Goal: Information Seeking & Learning: Understand process/instructions

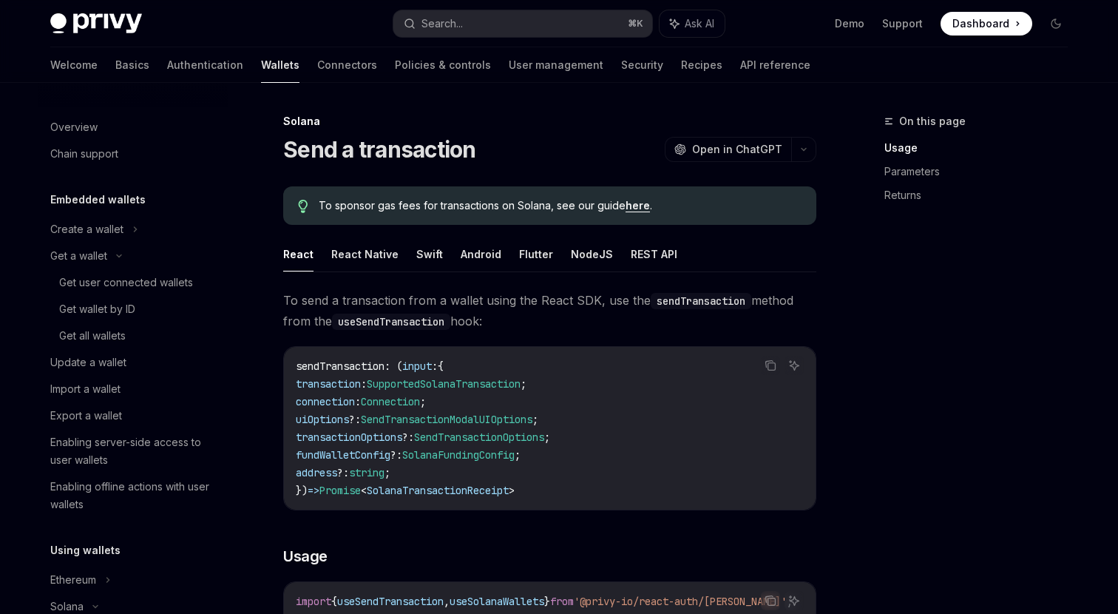
scroll to position [358, 0]
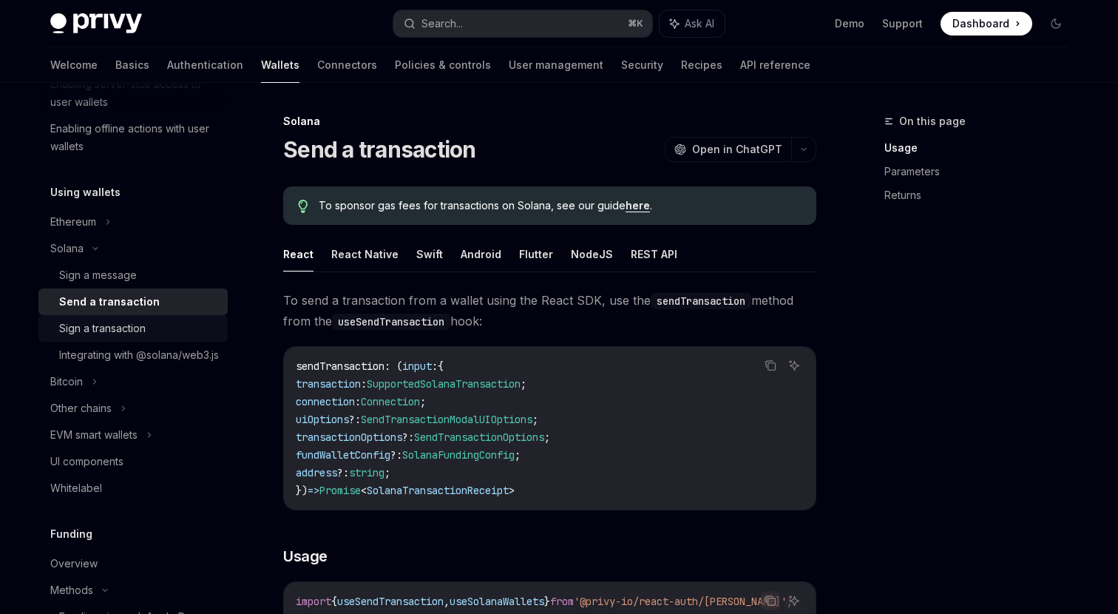
click at [149, 331] on div "Sign a transaction" at bounding box center [139, 328] width 160 height 18
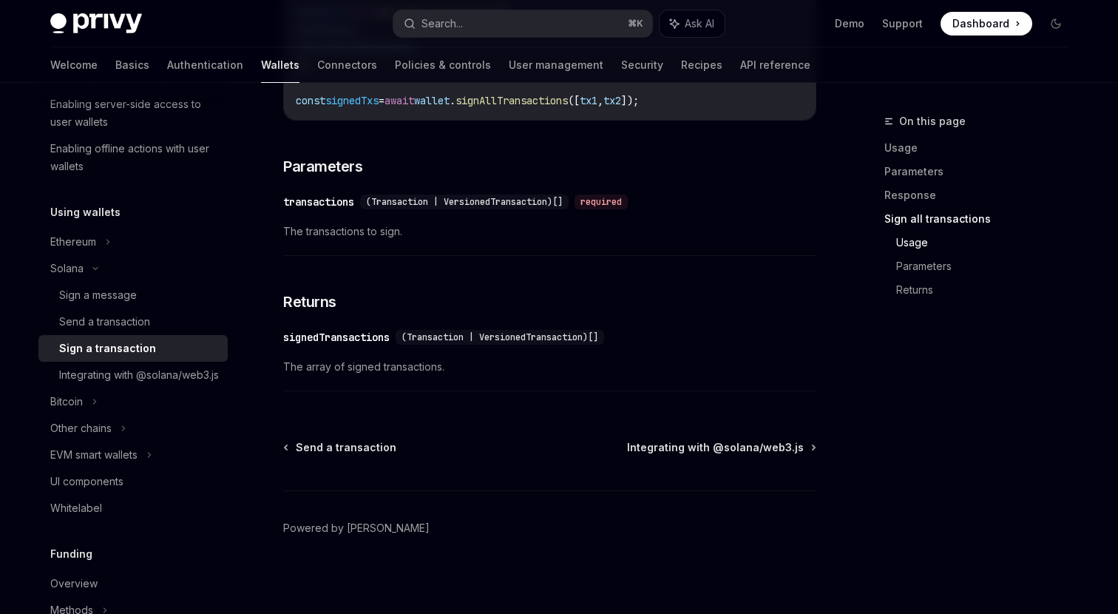
scroll to position [2325, 0]
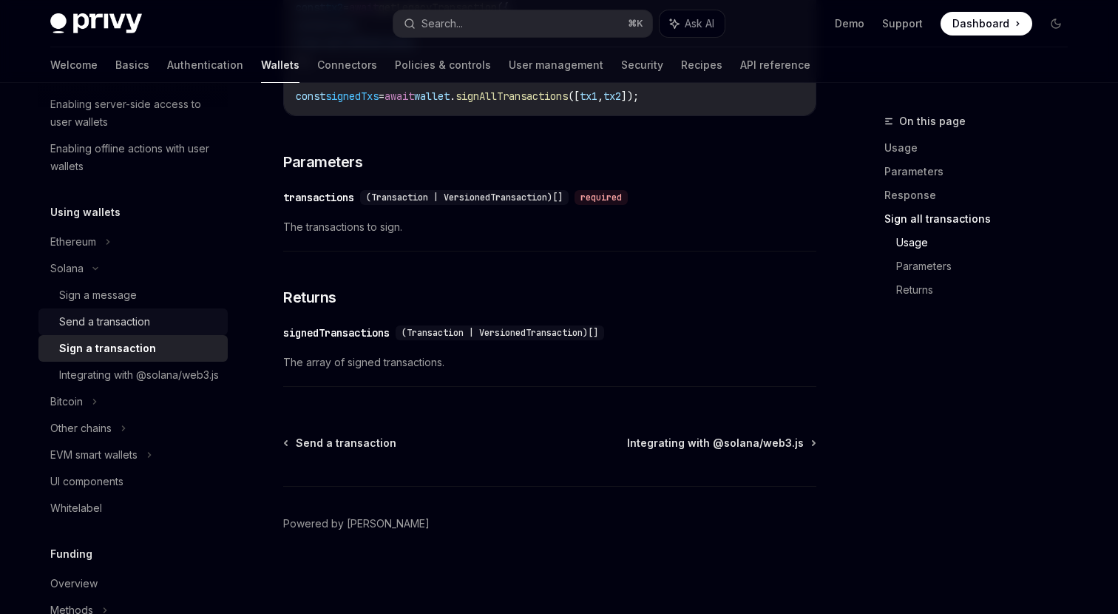
click at [144, 321] on div "Send a transaction" at bounding box center [104, 322] width 91 height 18
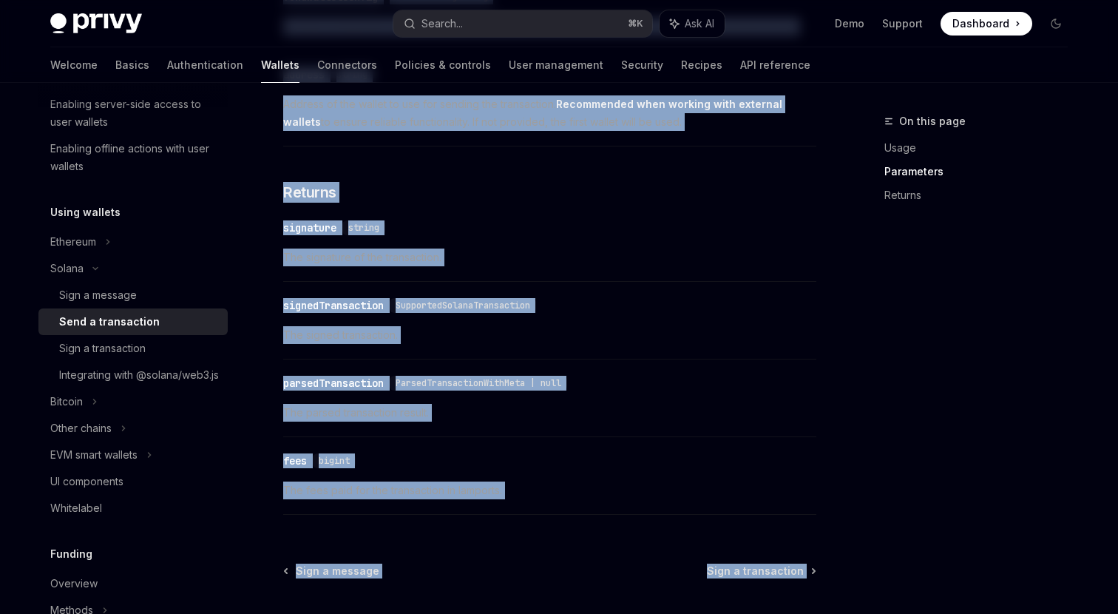
scroll to position [1884, 0]
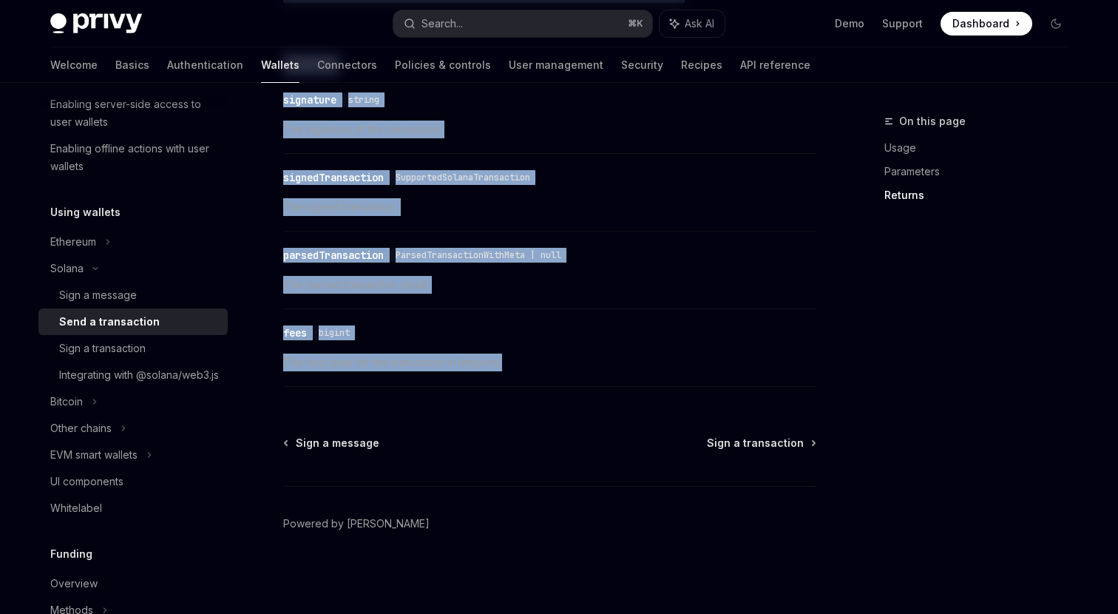
drag, startPoint x: 276, startPoint y: 116, endPoint x: 609, endPoint y: 366, distance: 416.2
copy div "Solana Send a transaction OpenAI Open in ChatGPT OpenAI Open in ChatGPT To spon…"
click at [609, 366] on span "The fees paid for the transaction in lamports." at bounding box center [549, 362] width 533 height 18
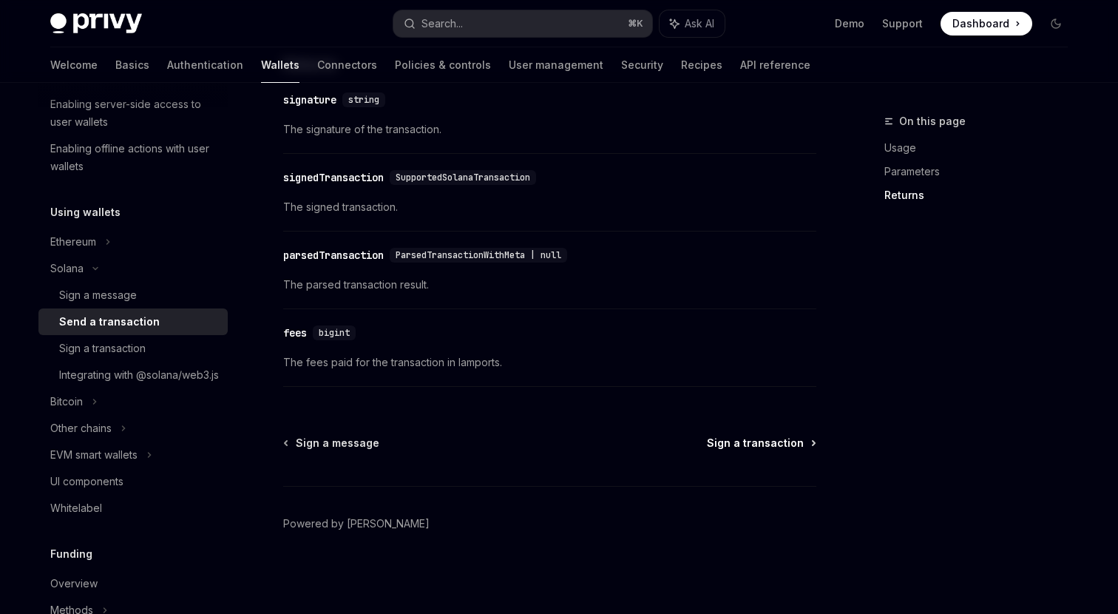
click at [741, 440] on span "Sign a transaction" at bounding box center [755, 443] width 97 height 15
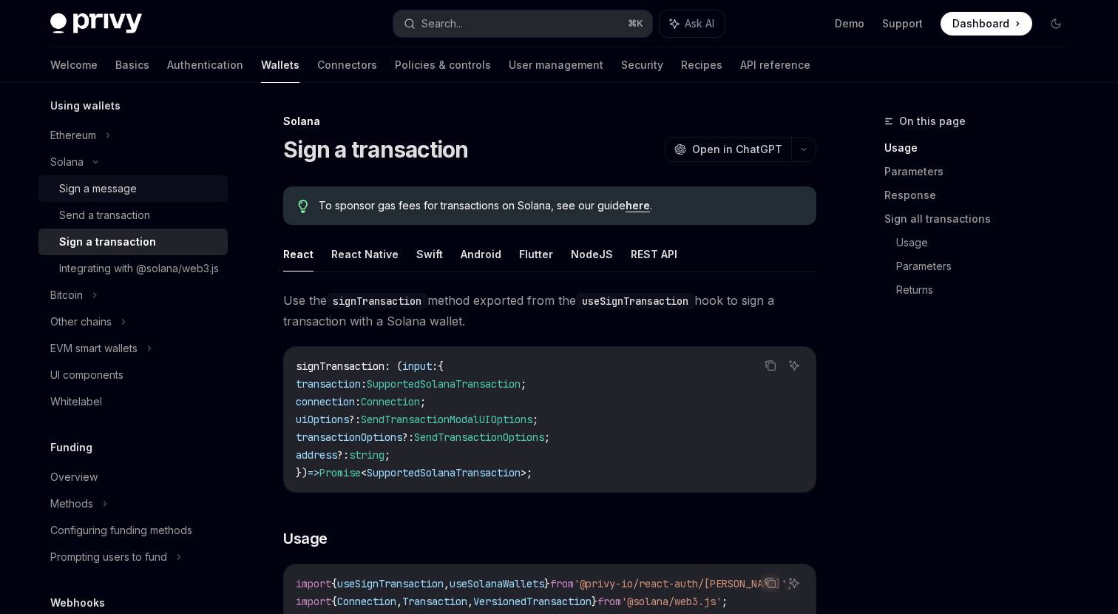
scroll to position [379, 0]
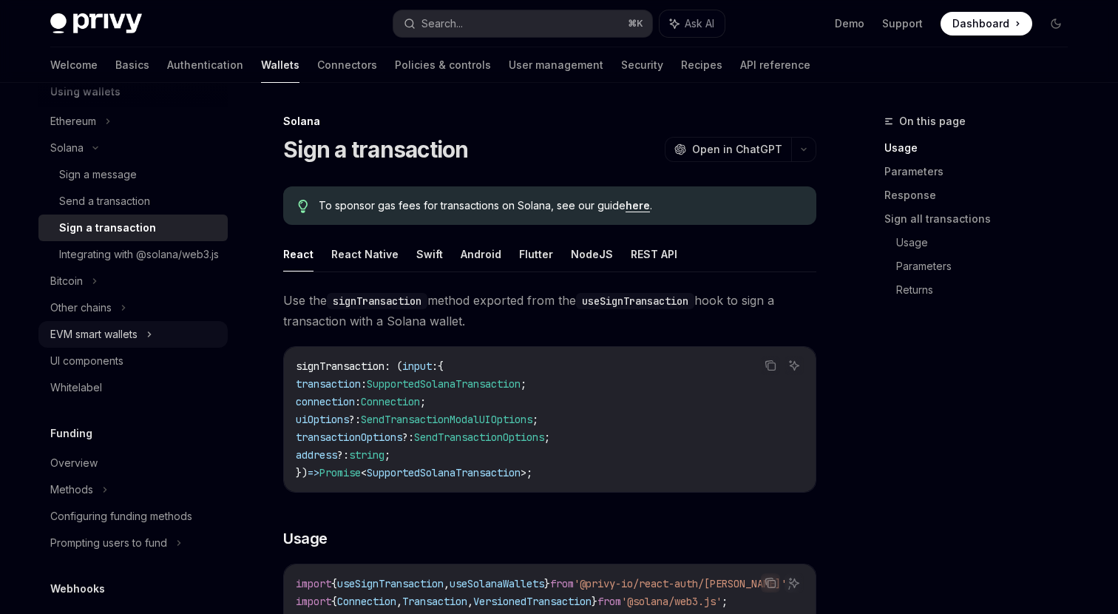
click at [138, 343] on div "EVM smart wallets" at bounding box center [93, 334] width 87 height 18
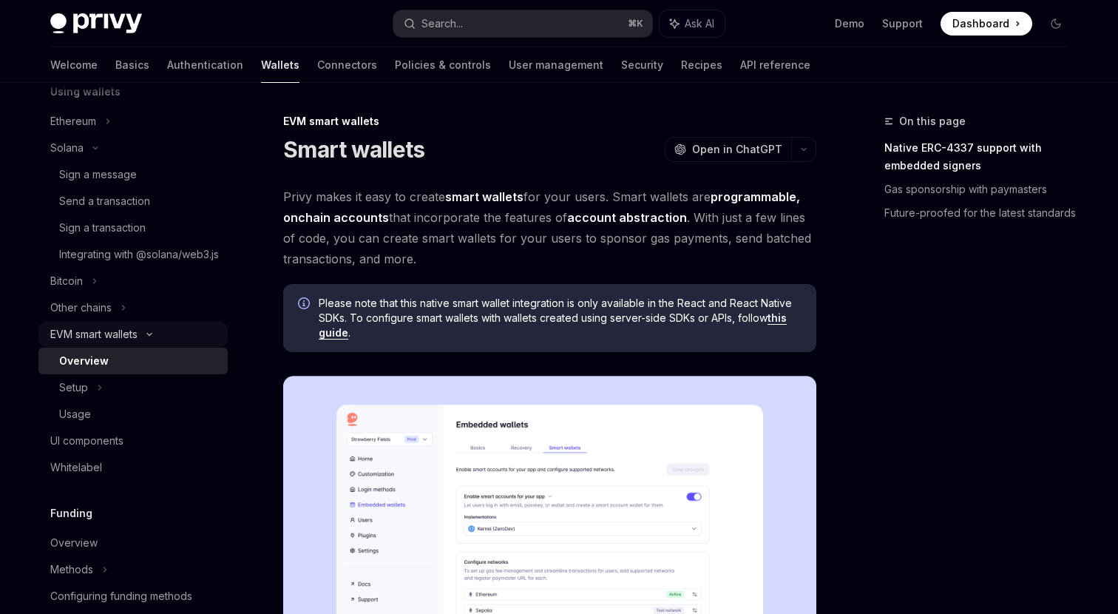
click at [133, 343] on div "EVM smart wallets" at bounding box center [93, 334] width 87 height 18
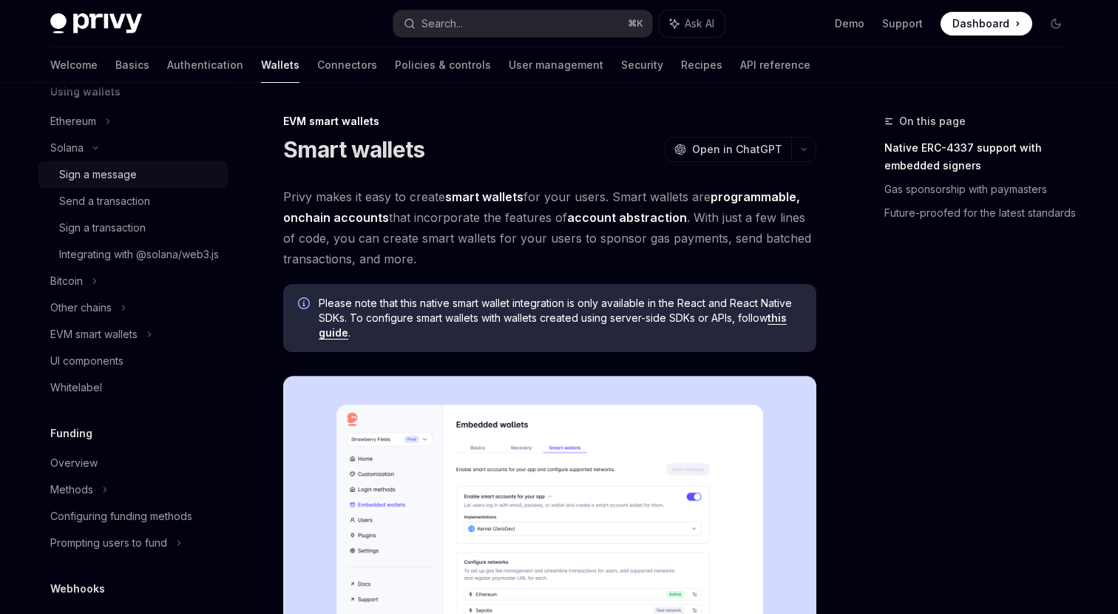
click at [100, 183] on div "Sign a message" at bounding box center [98, 175] width 78 height 18
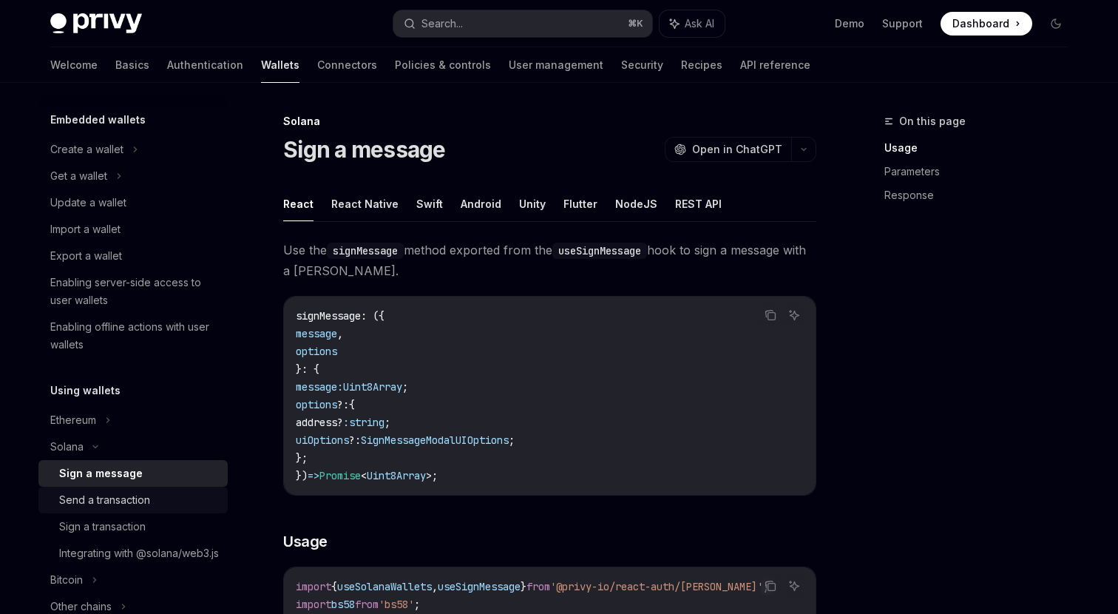
scroll to position [81, 0]
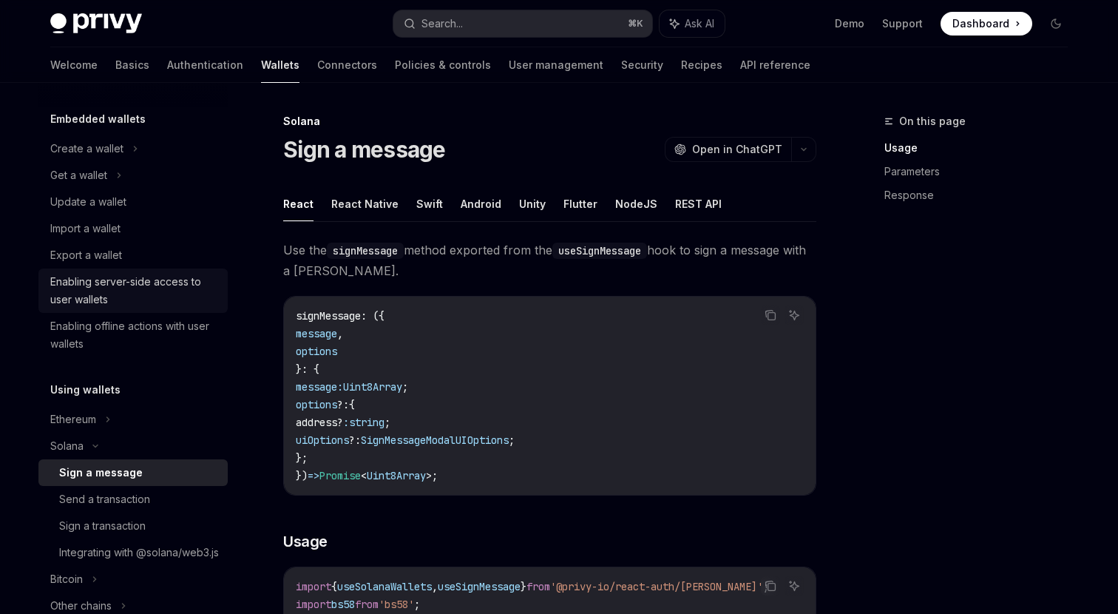
click at [149, 288] on div "Enabling server-side access to user wallets" at bounding box center [134, 290] width 169 height 35
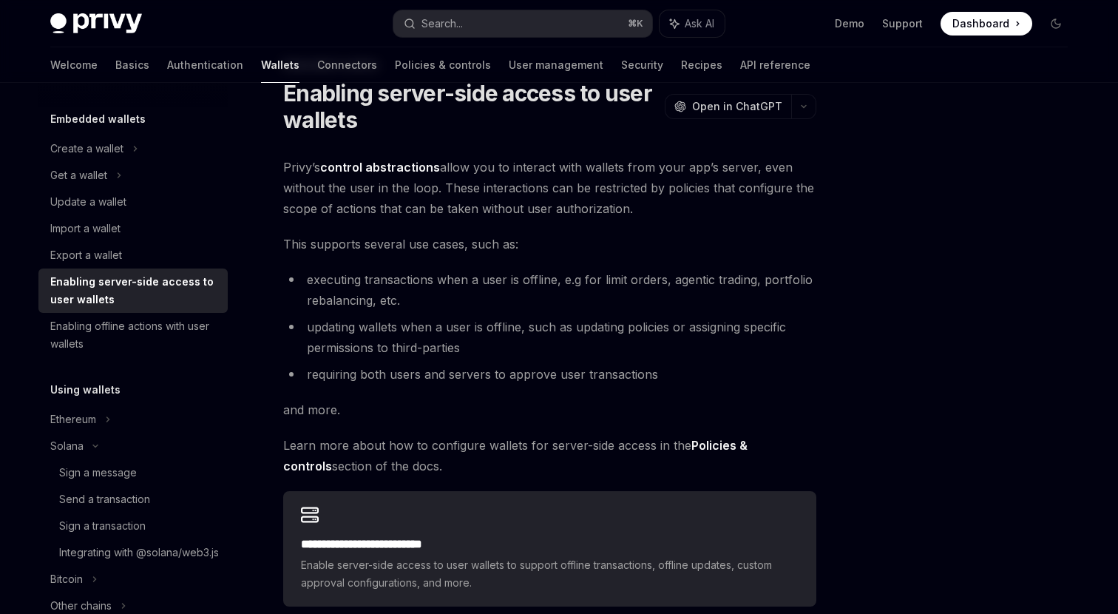
scroll to position [38, 0]
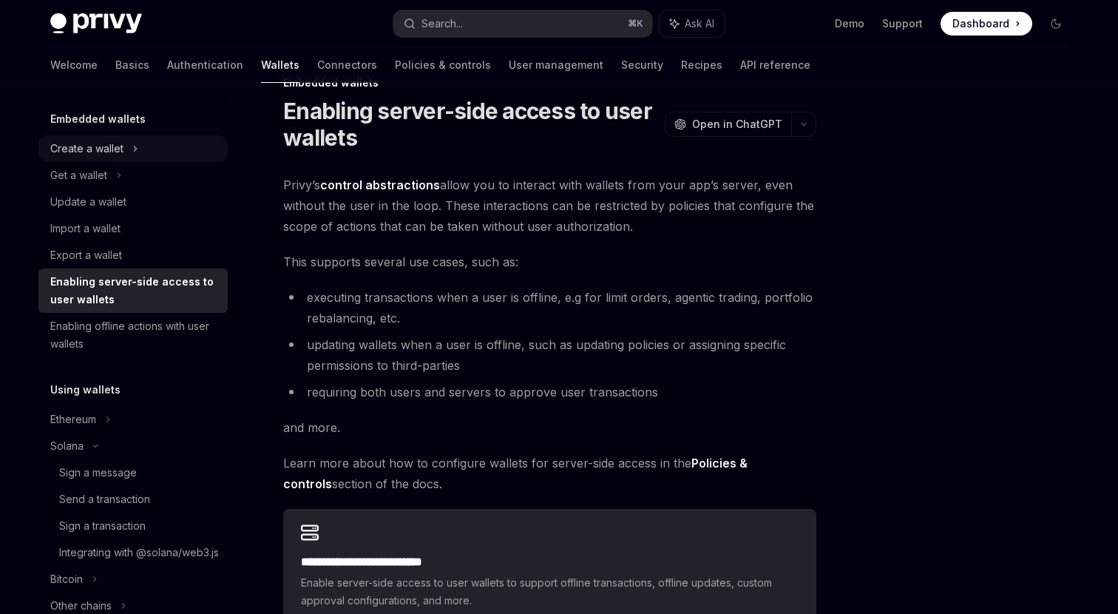
click at [134, 152] on icon at bounding box center [135, 149] width 6 height 18
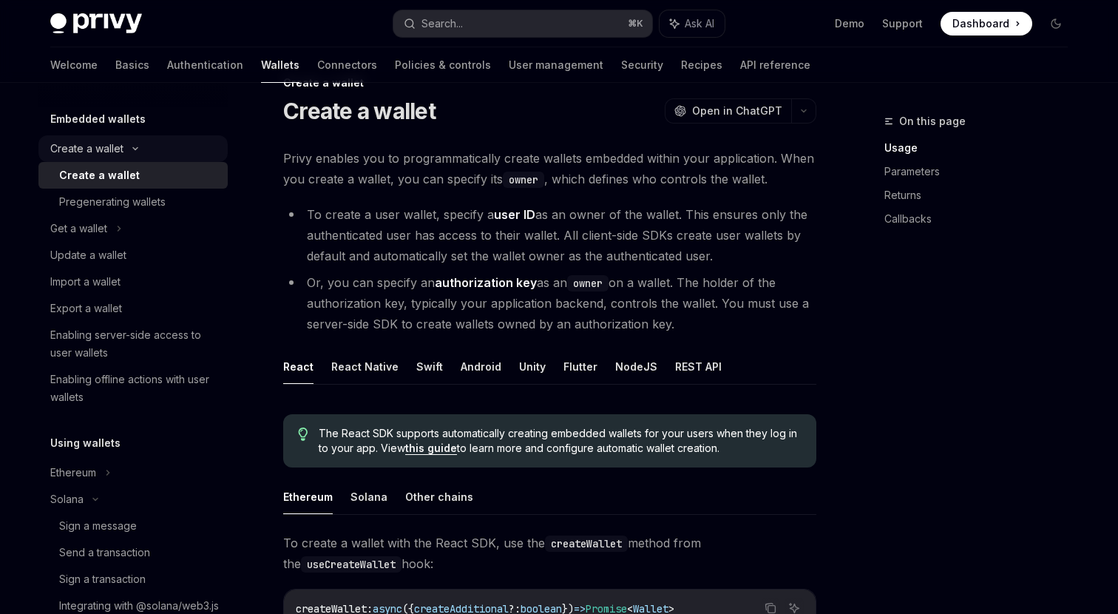
click at [135, 148] on icon at bounding box center [135, 149] width 18 height 6
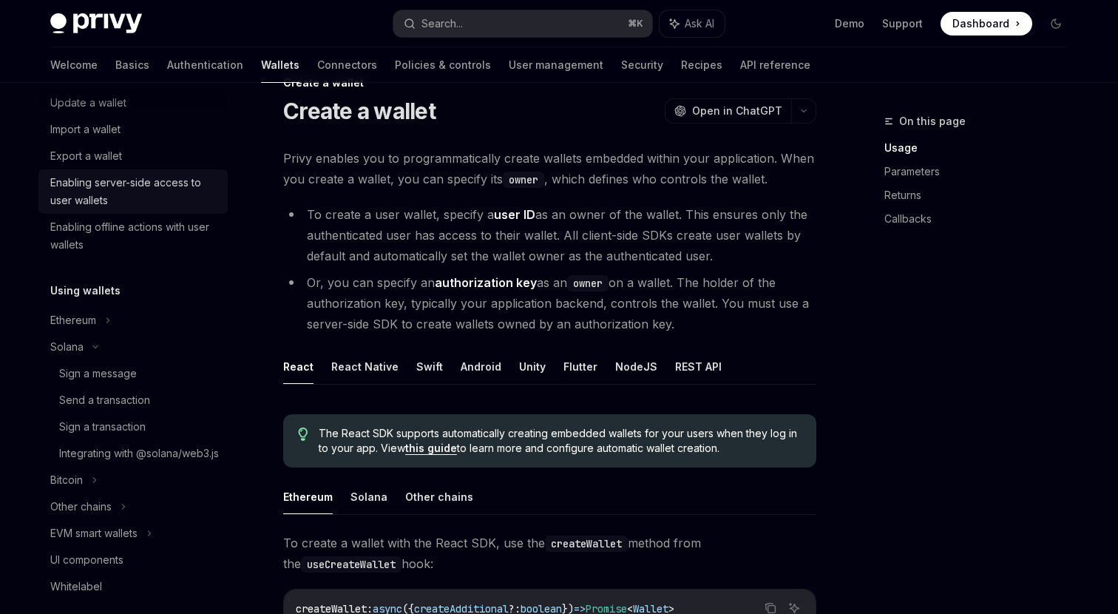
scroll to position [199, 0]
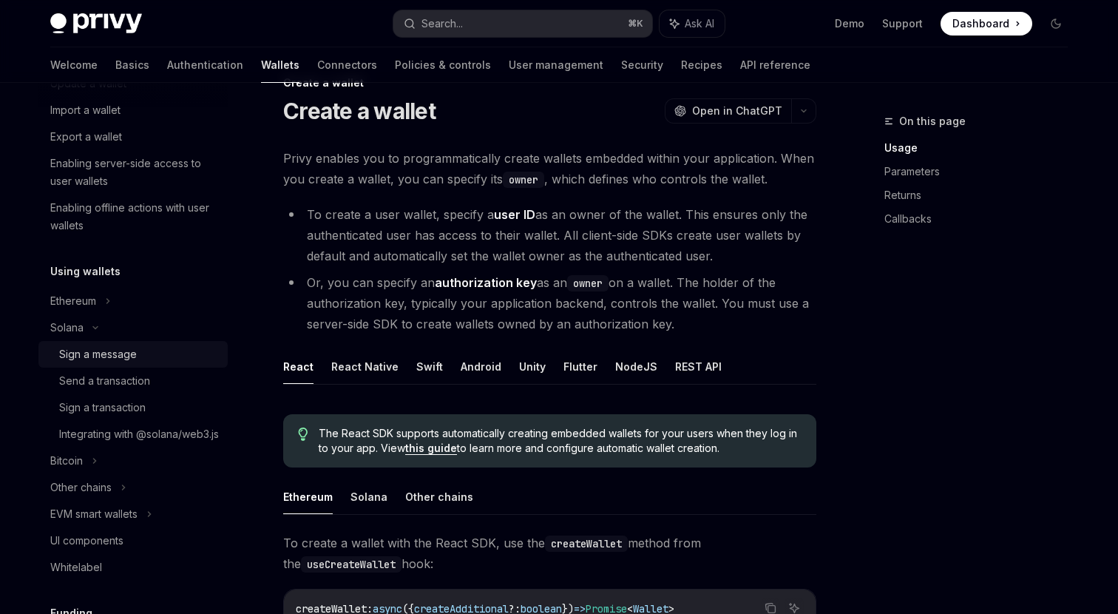
click at [110, 357] on div "Sign a message" at bounding box center [98, 354] width 78 height 18
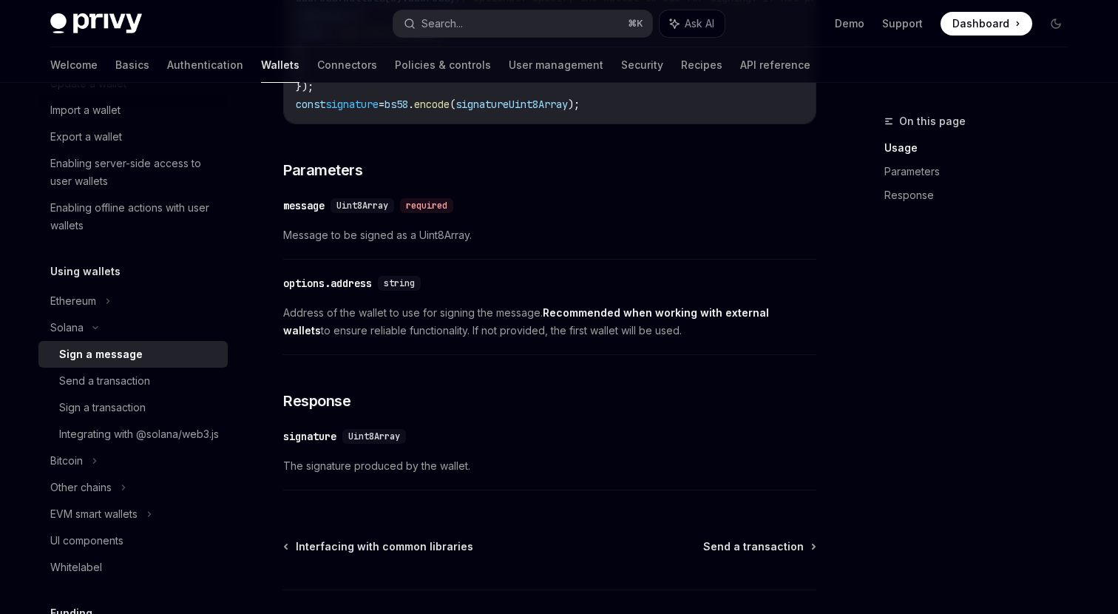
scroll to position [770, 0]
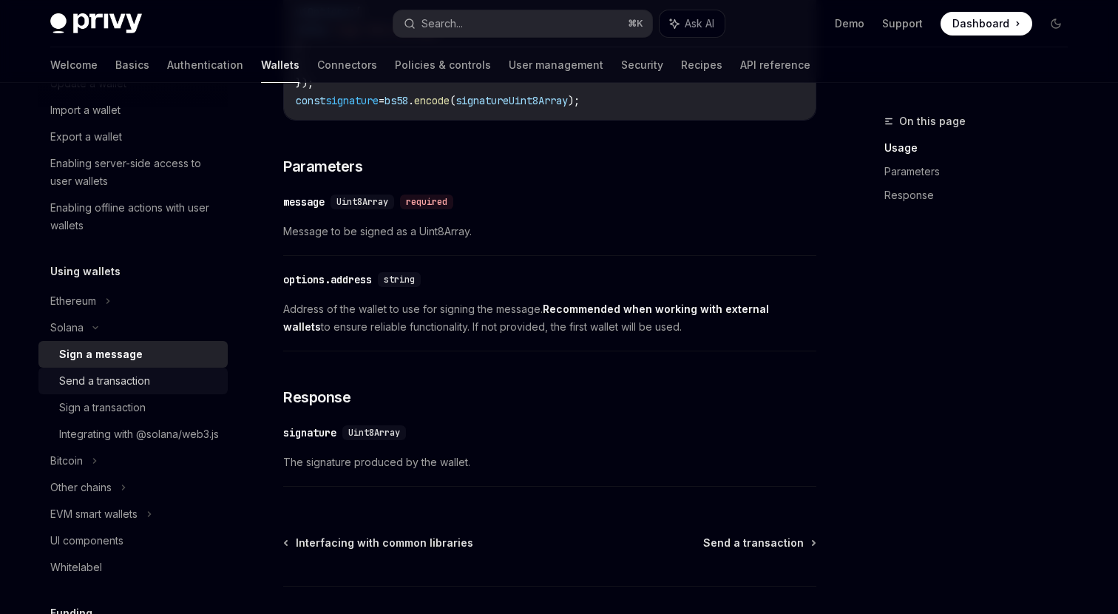
click at [149, 389] on div "Send a transaction" at bounding box center [104, 381] width 91 height 18
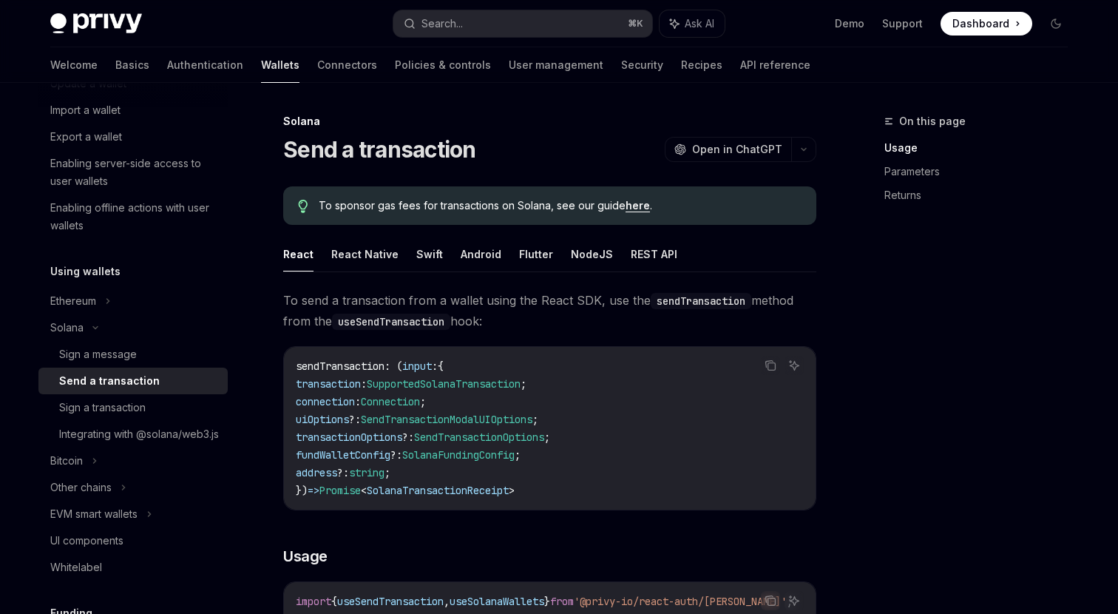
click at [629, 206] on link "here" at bounding box center [638, 205] width 24 height 13
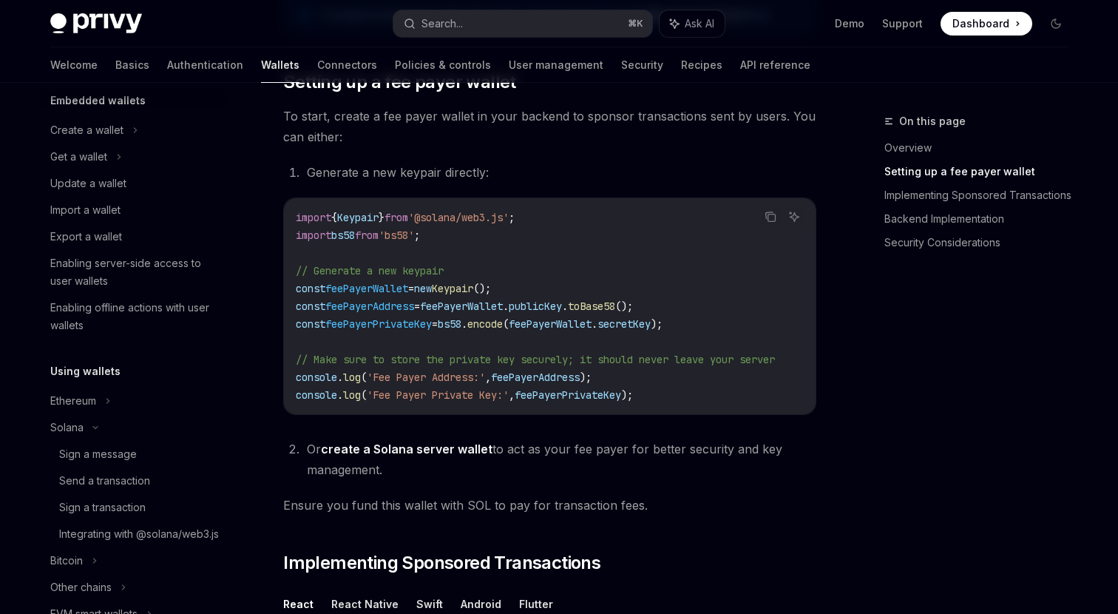
scroll to position [105, 0]
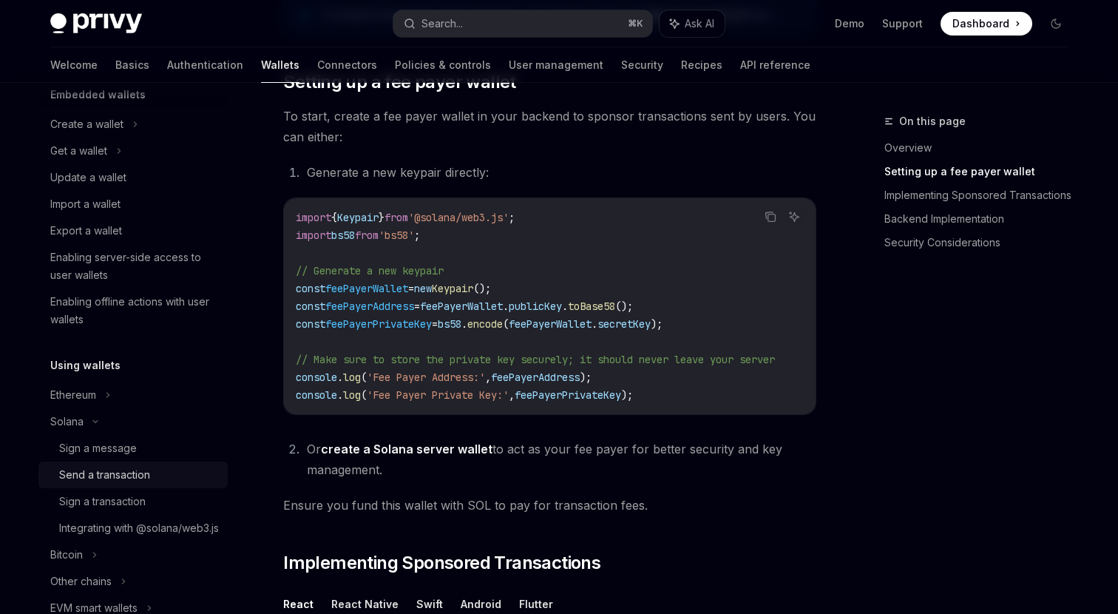
click at [121, 473] on div "Send a transaction" at bounding box center [104, 475] width 91 height 18
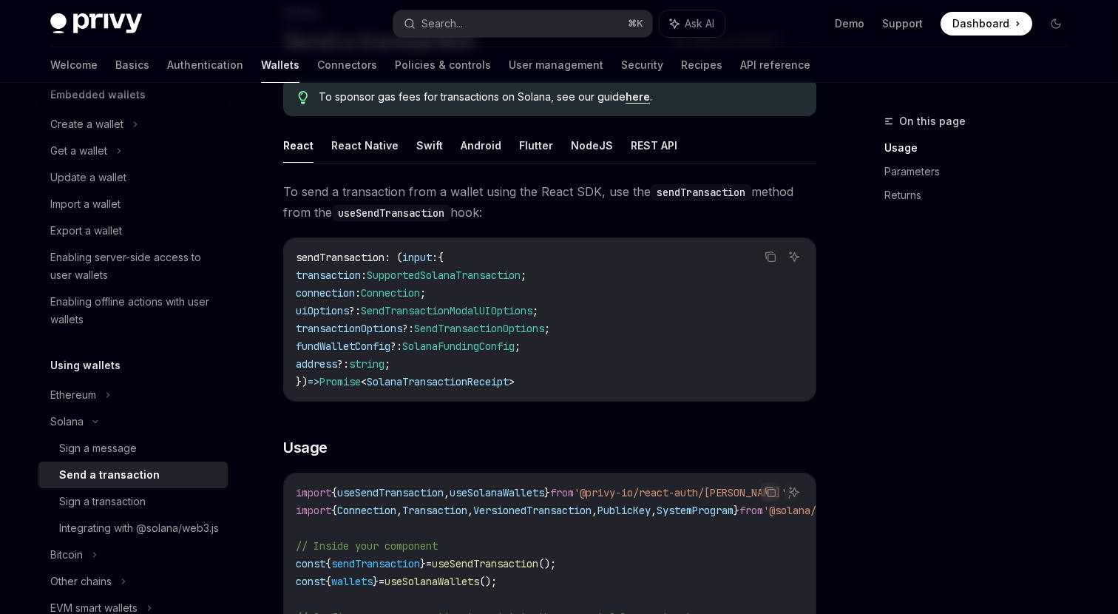
scroll to position [115, 0]
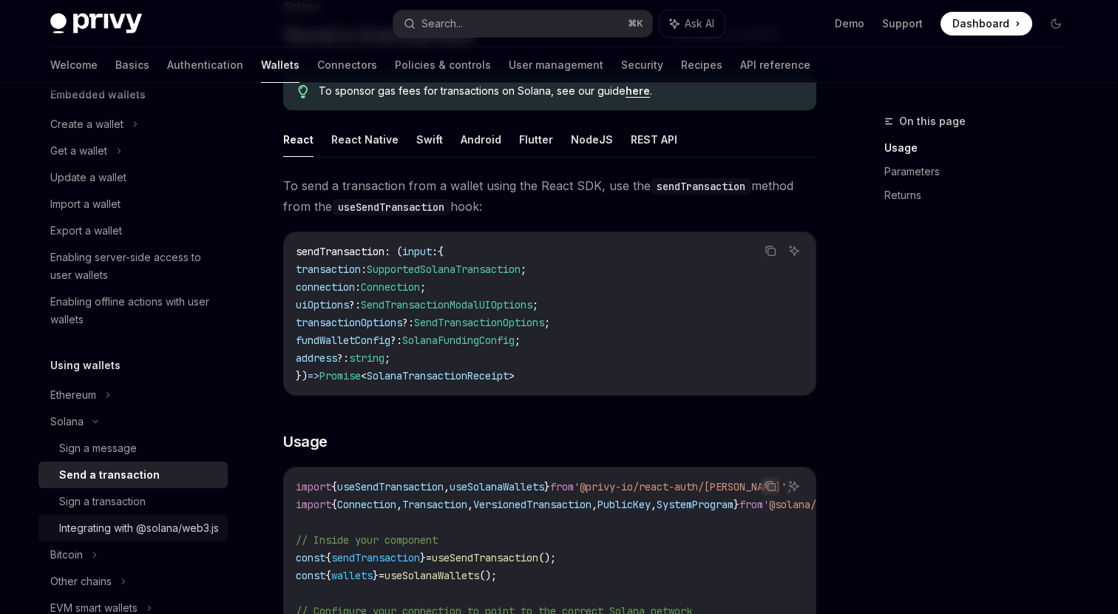
click at [118, 537] on div "Integrating with @solana/web3.js" at bounding box center [139, 528] width 160 height 18
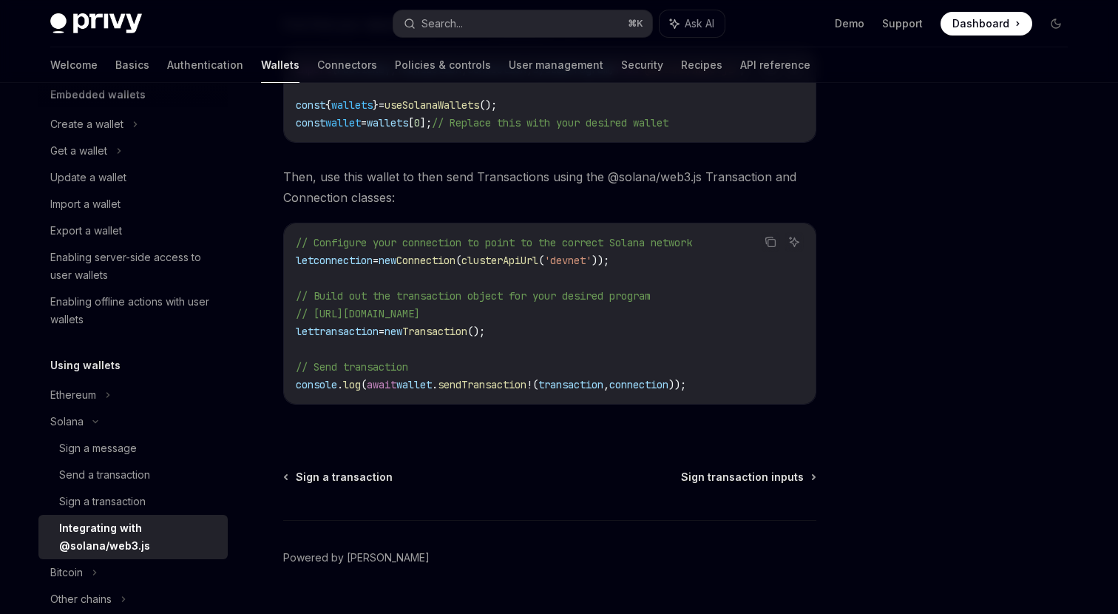
scroll to position [337, 0]
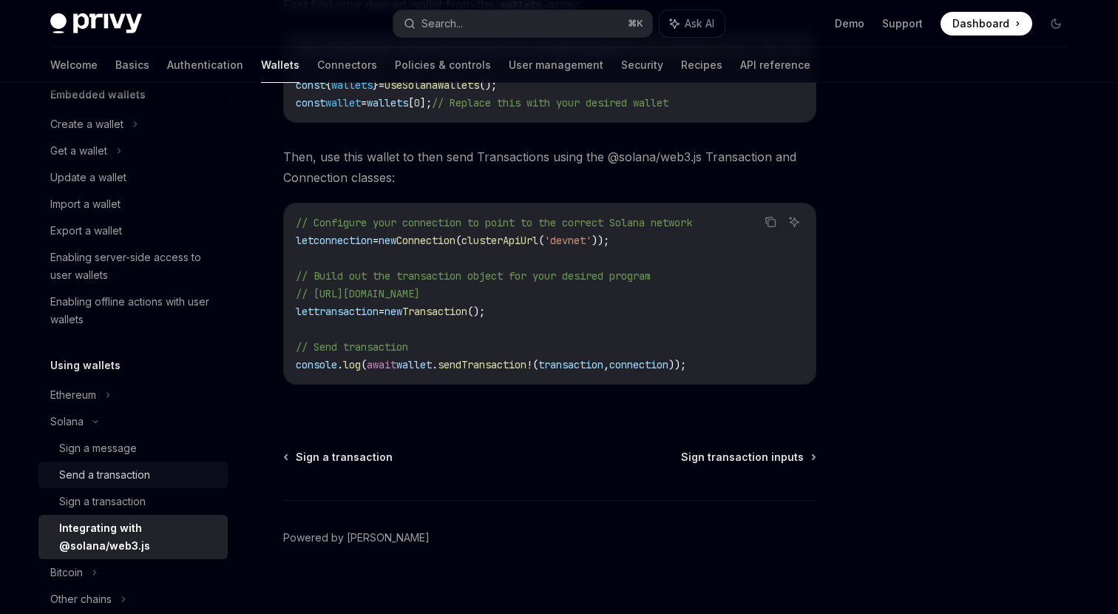
click at [124, 474] on div "Send a transaction" at bounding box center [104, 475] width 91 height 18
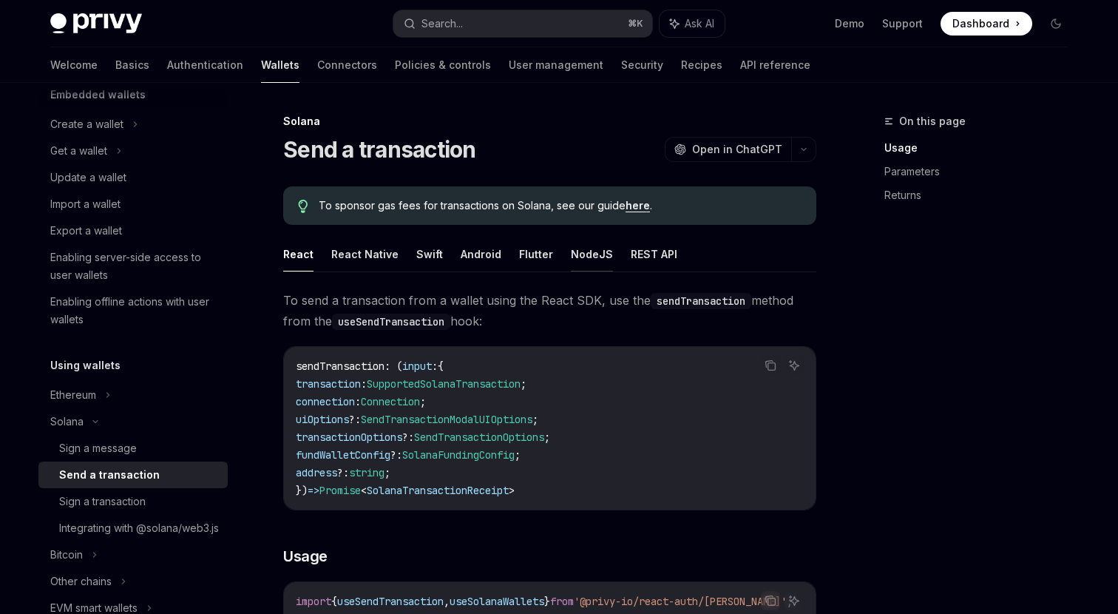
click at [583, 257] on button "NodeJS" at bounding box center [592, 254] width 42 height 35
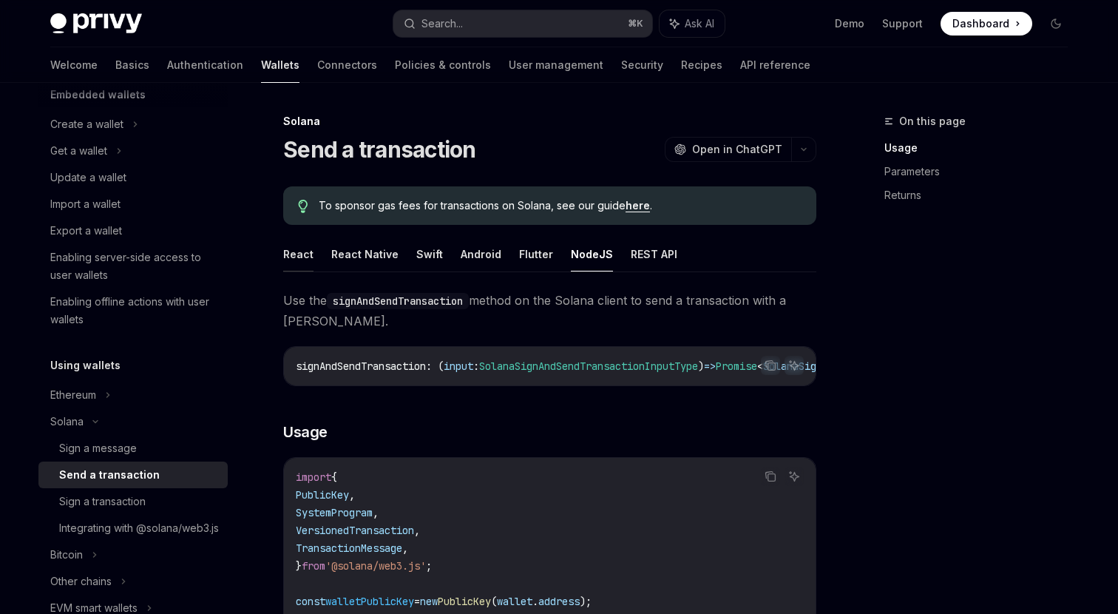
click at [301, 254] on button "React" at bounding box center [298, 254] width 30 height 35
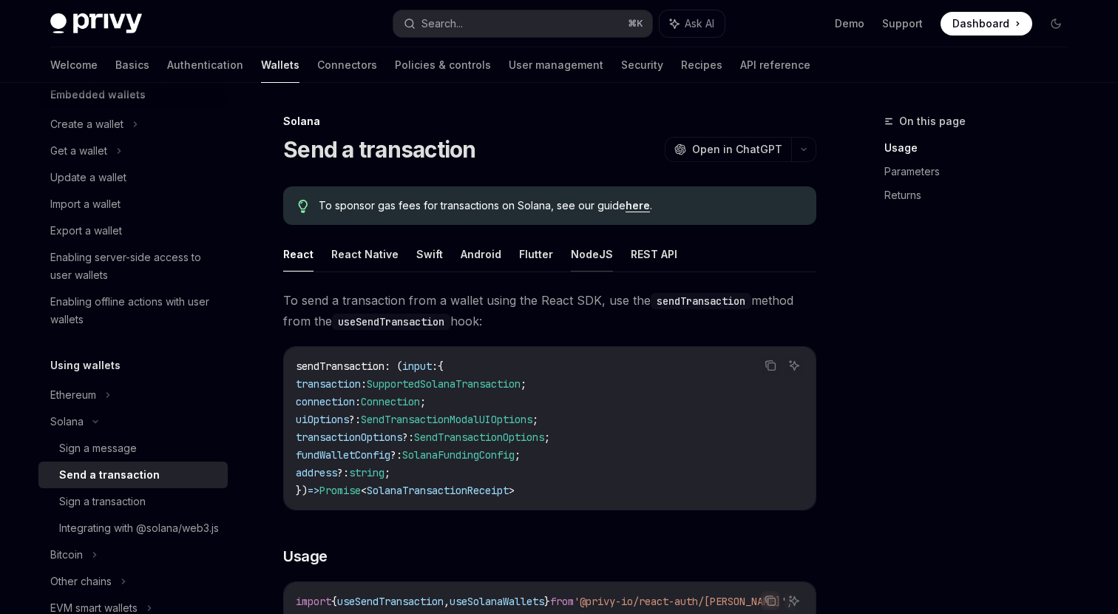
click at [583, 254] on button "NodeJS" at bounding box center [592, 254] width 42 height 35
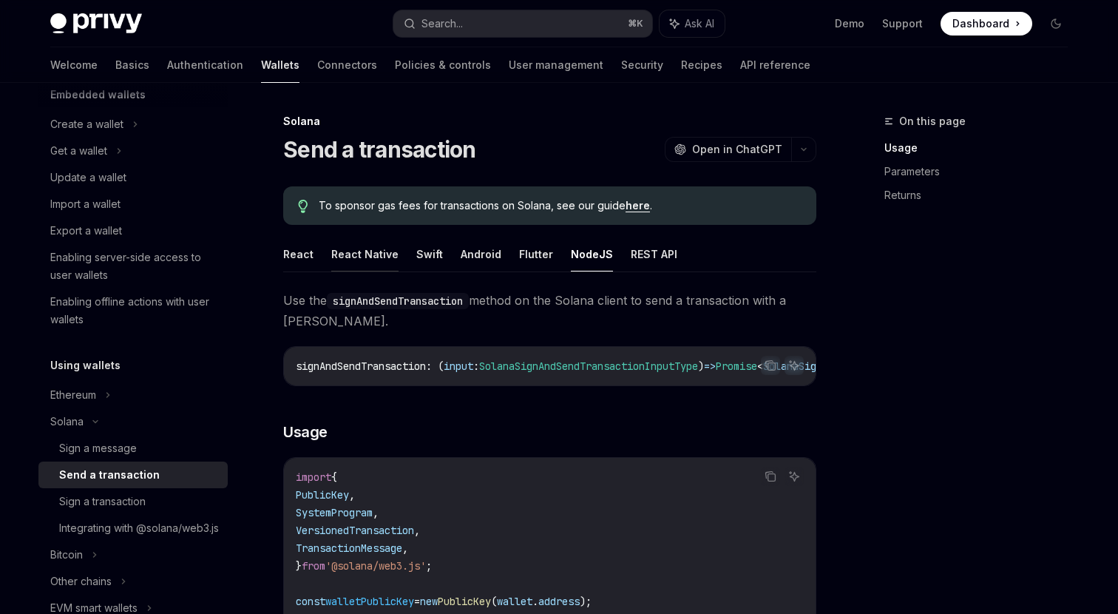
click at [375, 257] on button "React Native" at bounding box center [364, 254] width 67 height 35
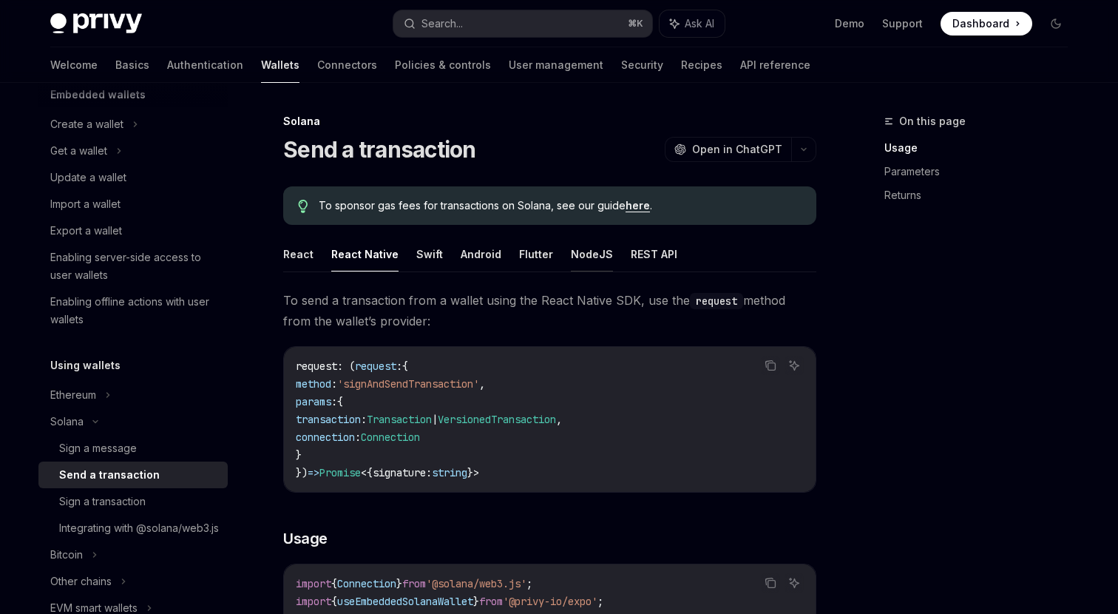
click at [571, 260] on button "NodeJS" at bounding box center [592, 254] width 42 height 35
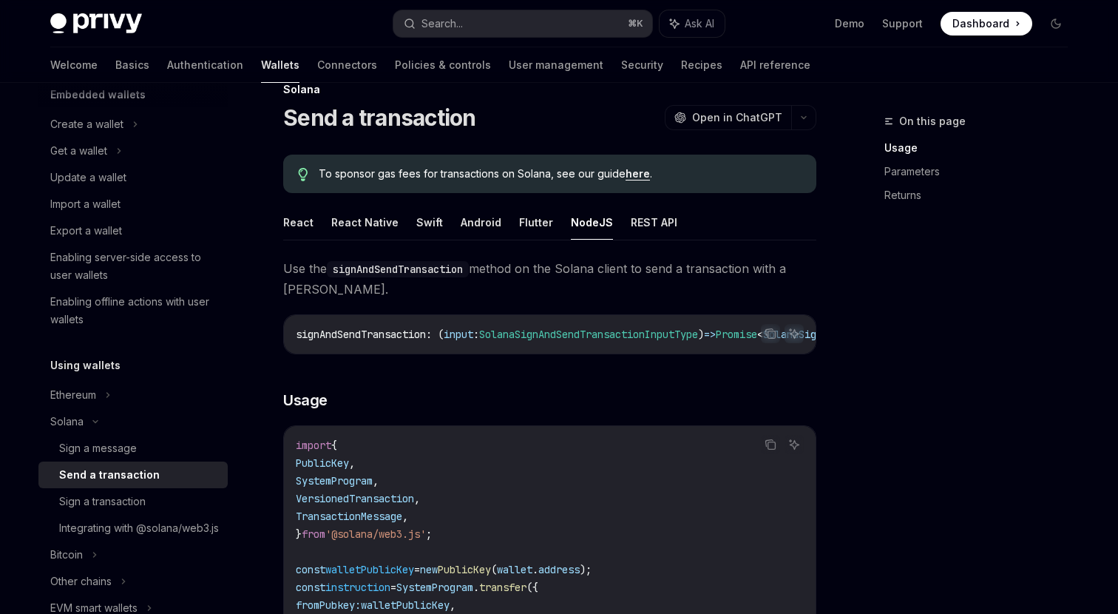
scroll to position [22, 0]
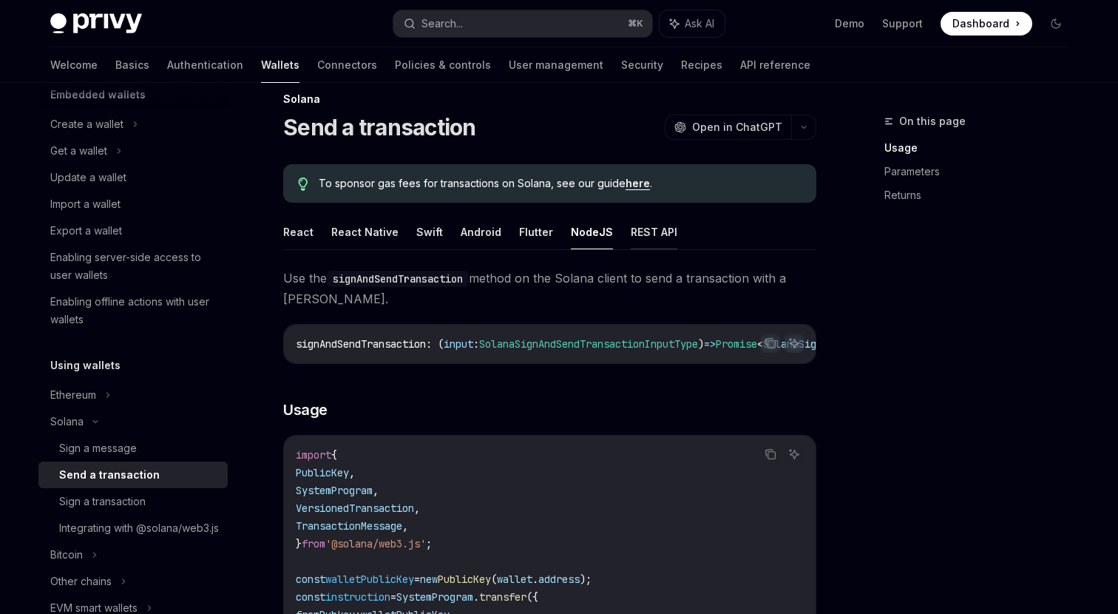
click at [640, 241] on button "REST API" at bounding box center [654, 231] width 47 height 35
type textarea "*"
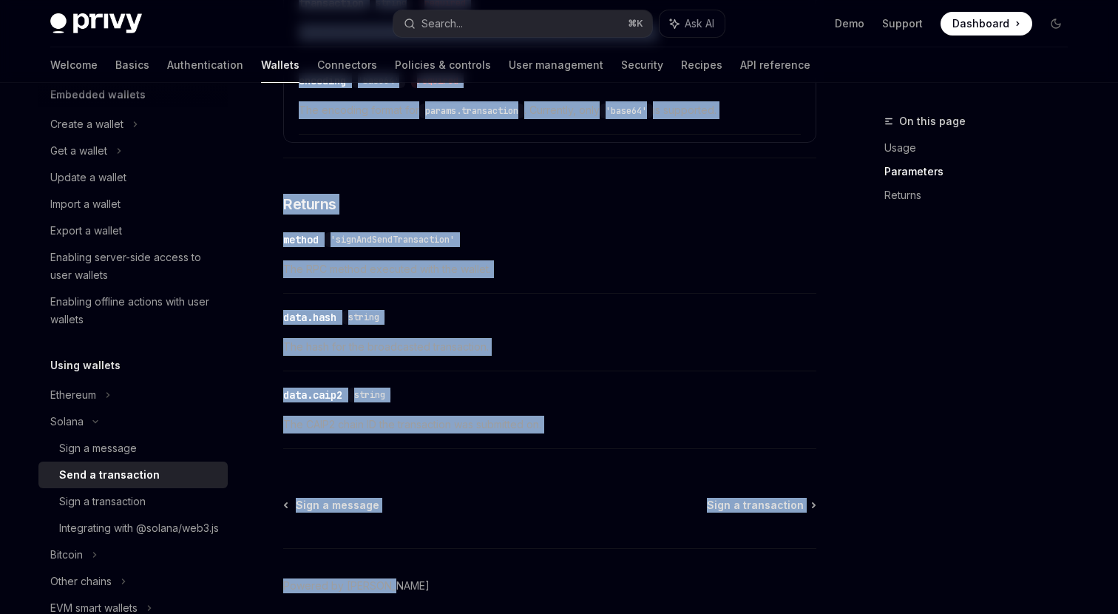
scroll to position [1296, 0]
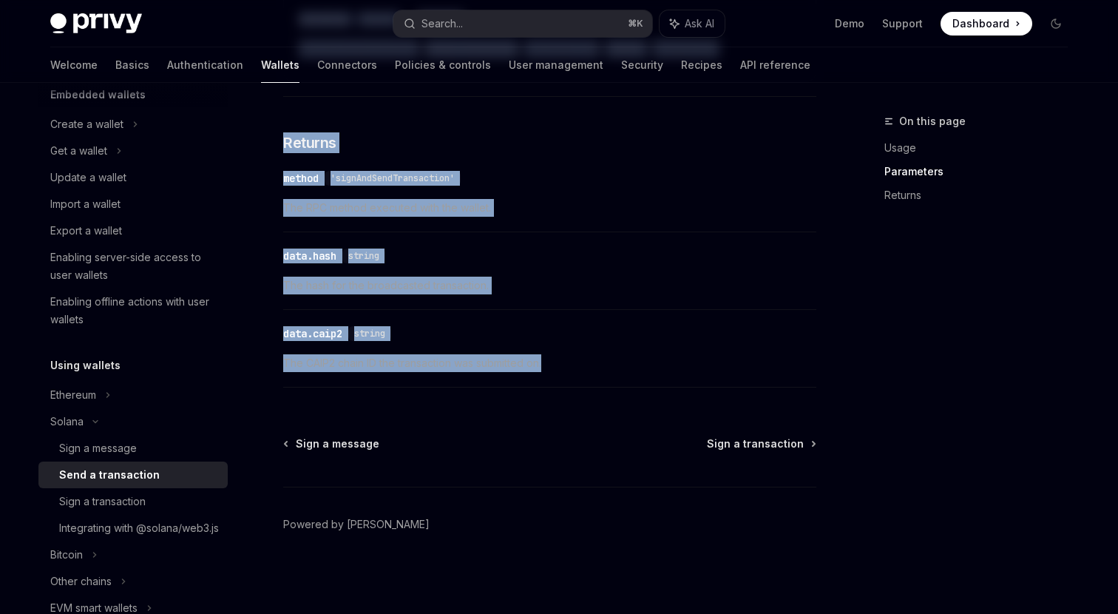
drag, startPoint x: 274, startPoint y: 109, endPoint x: 597, endPoint y: 384, distance: 423.9
copy div "Solana Send a transaction OpenAI Open in ChatGPT OpenAI Open in ChatGPT To spon…"
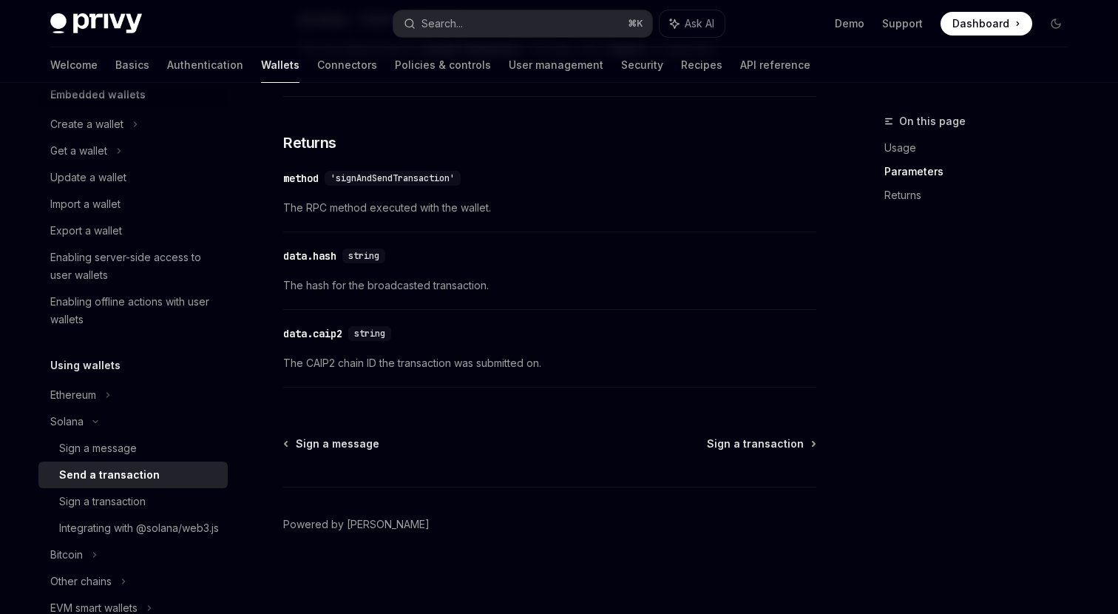
click at [594, 345] on div "​ data.caip2 string The CAIP2 chain ID the transaction was submitted on." at bounding box center [549, 352] width 533 height 70
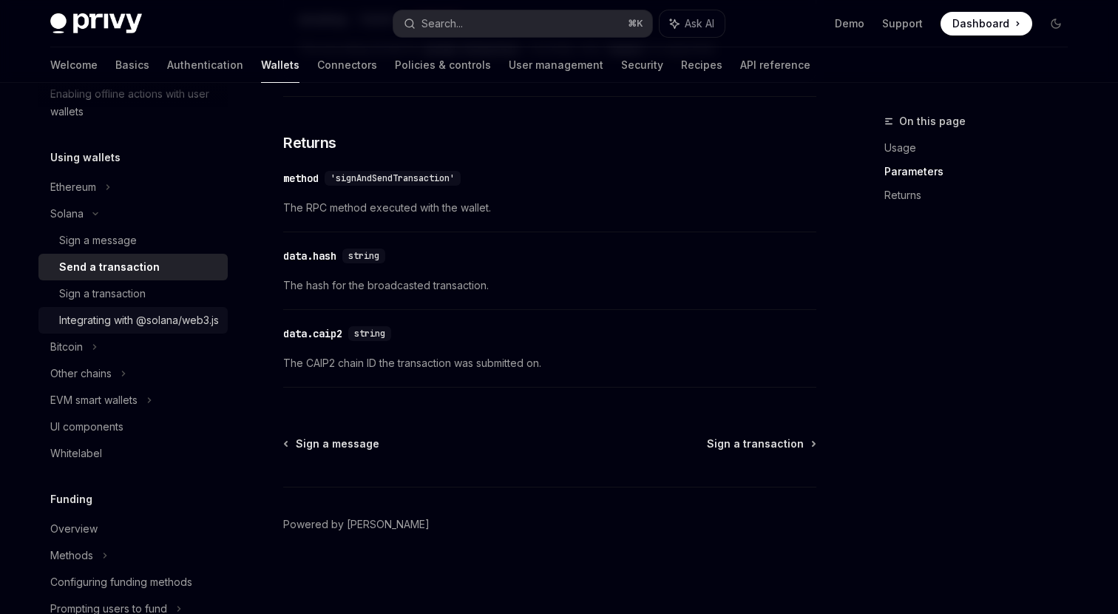
scroll to position [128, 0]
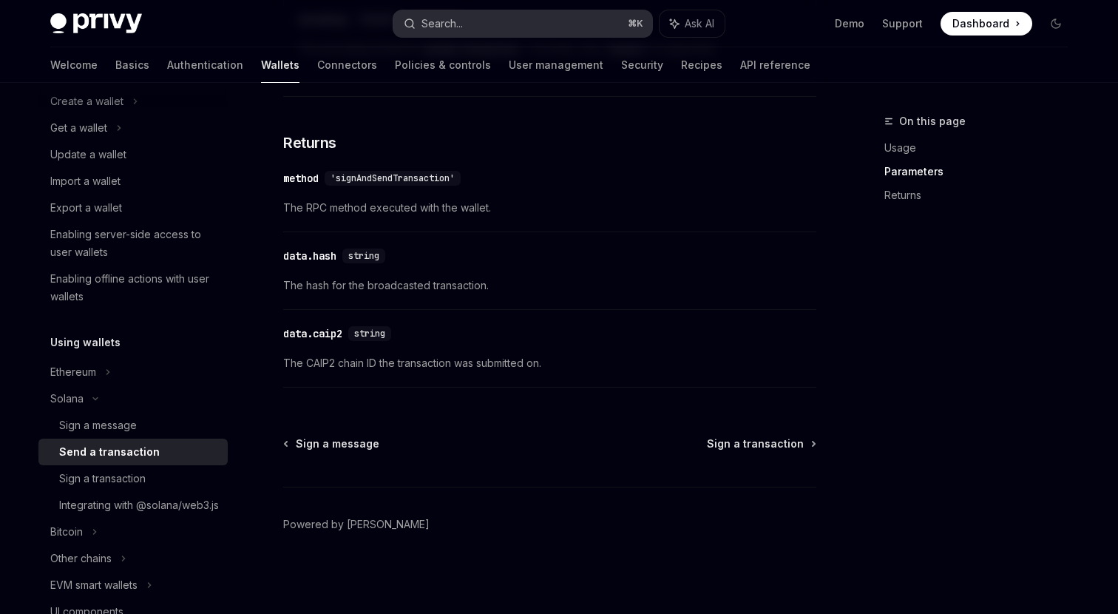
click at [465, 17] on button "Search... ⌘ K" at bounding box center [522, 23] width 259 height 27
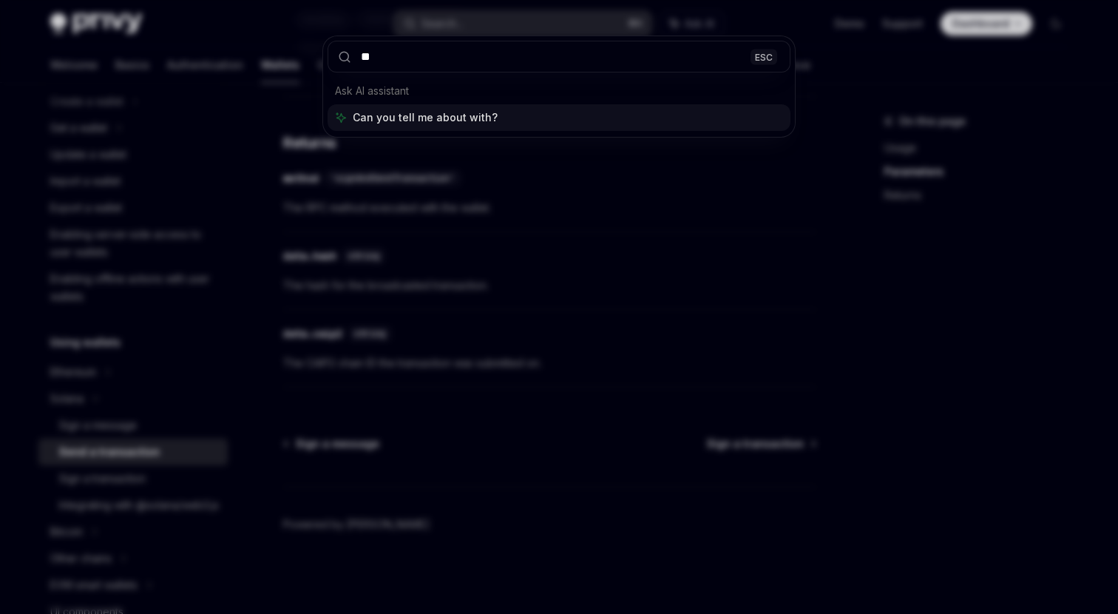
type input "*"
type input "****"
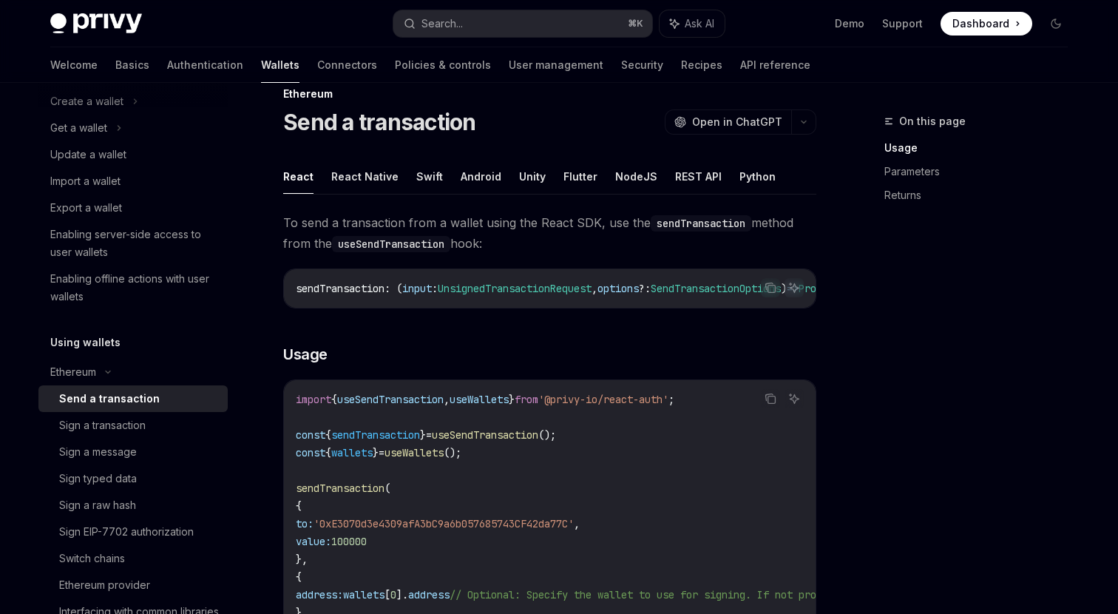
scroll to position [24, 0]
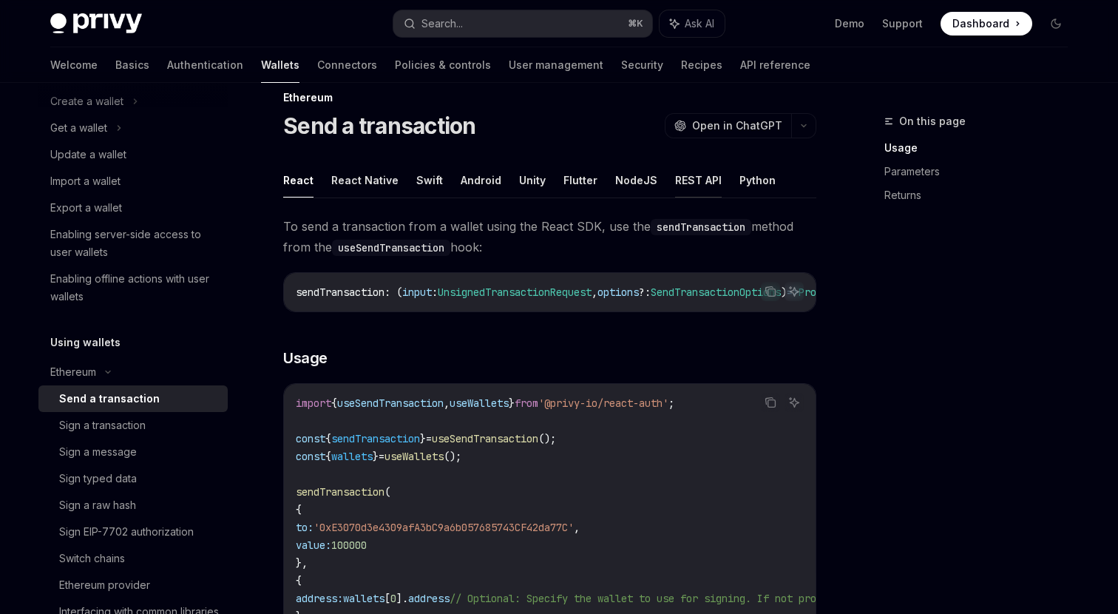
click at [691, 189] on button "REST API" at bounding box center [698, 180] width 47 height 35
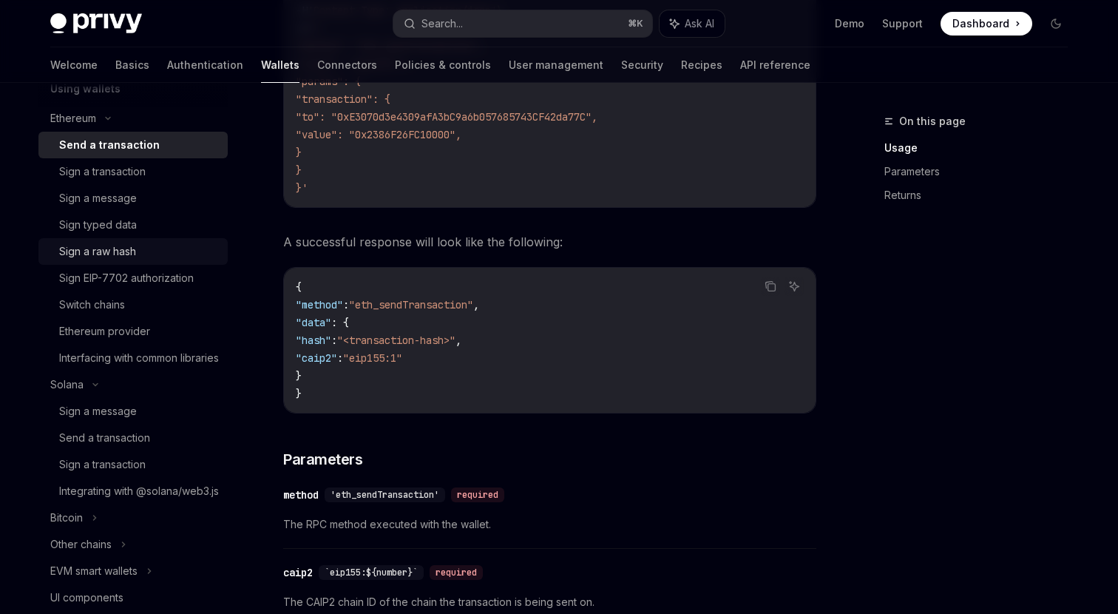
scroll to position [391, 0]
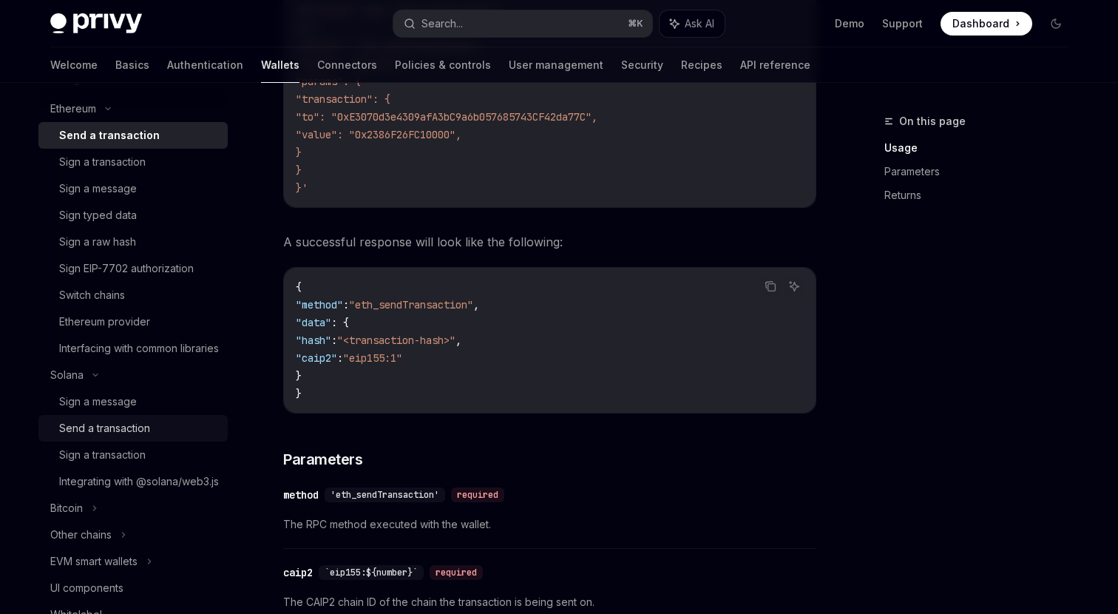
click at [135, 437] on div "Send a transaction" at bounding box center [104, 428] width 91 height 18
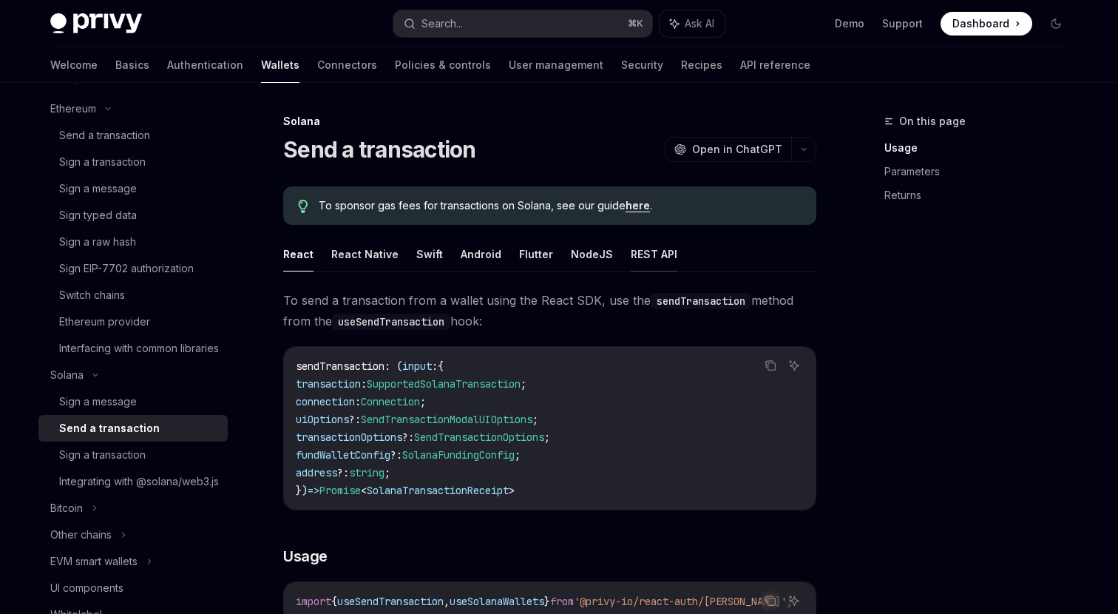
click at [631, 257] on button "REST API" at bounding box center [654, 254] width 47 height 35
type textarea "*"
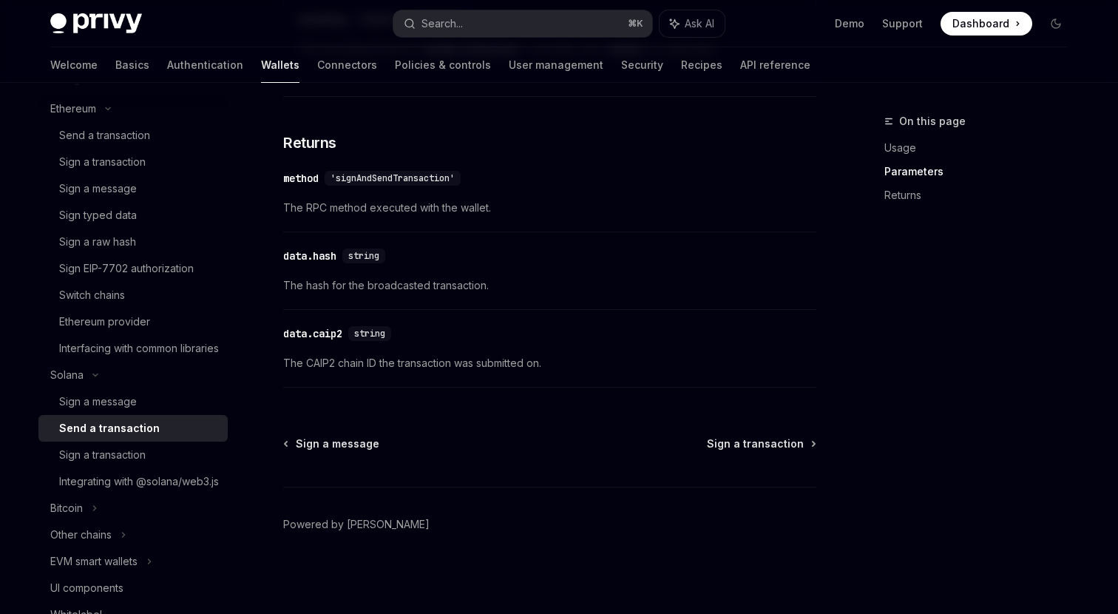
scroll to position [1293, 0]
